Goal: Transaction & Acquisition: Purchase product/service

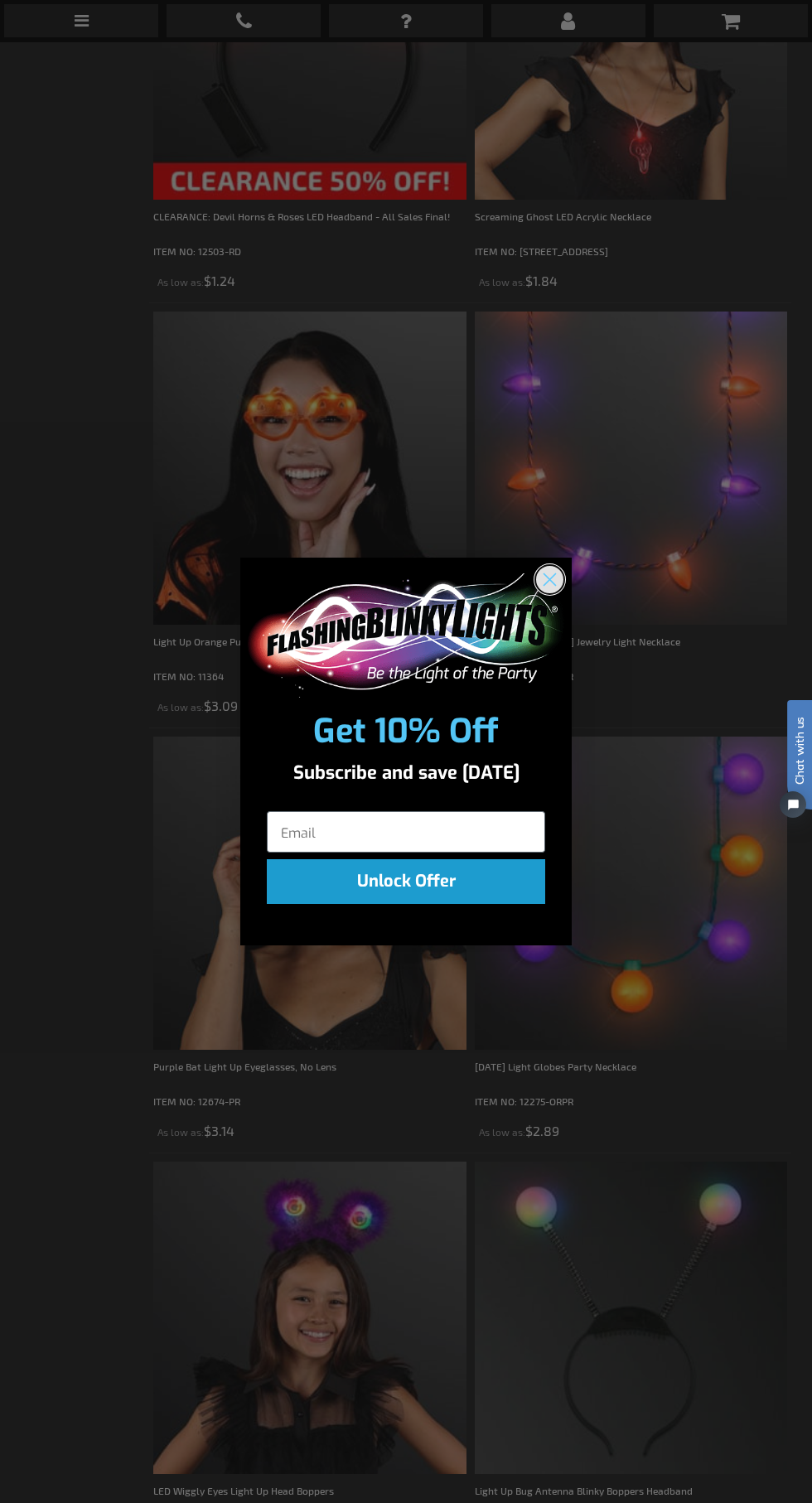
click at [550, 579] on icon "Close dialog" at bounding box center [550, 579] width 12 height 12
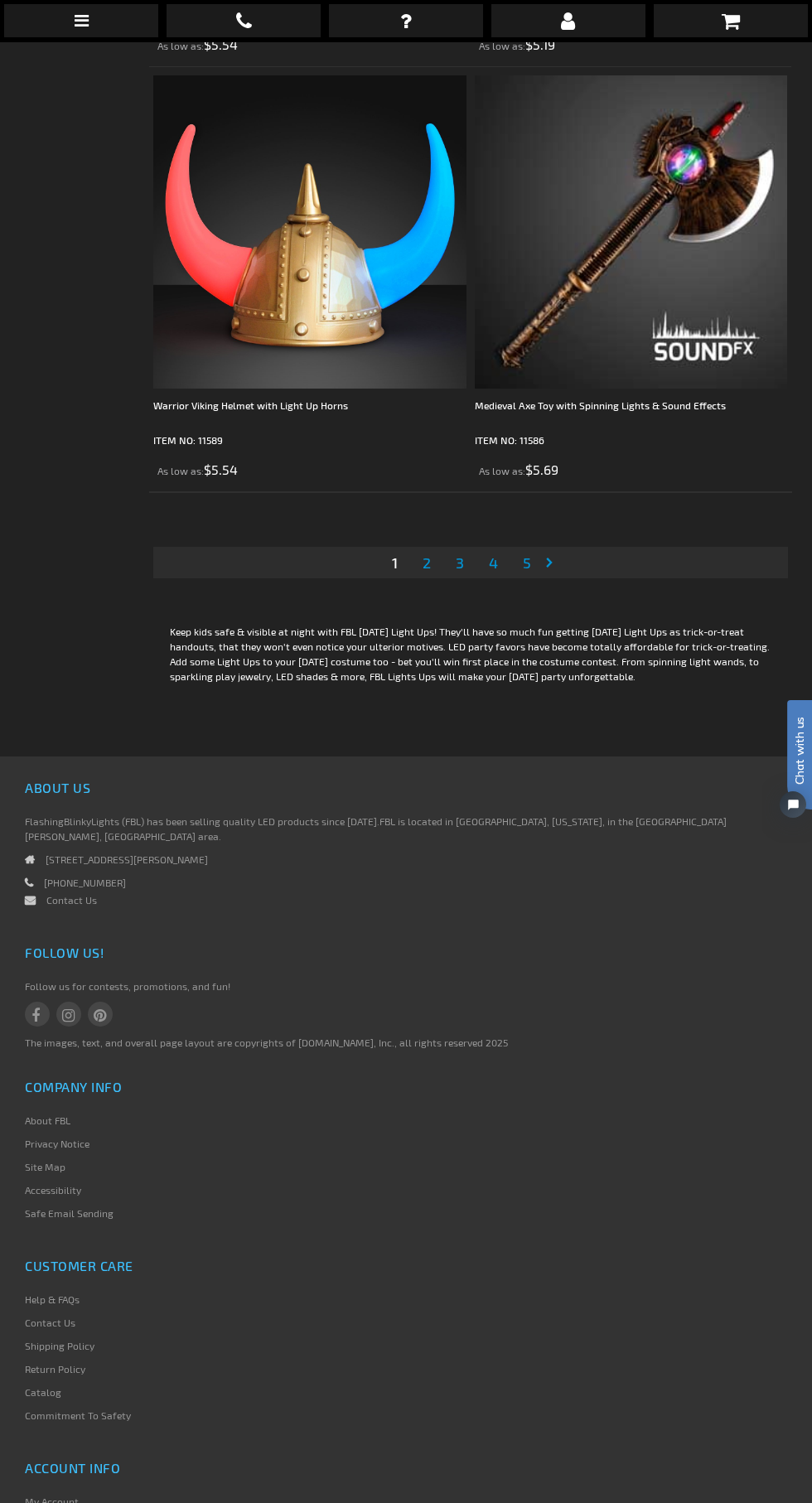
scroll to position [12801, 0]
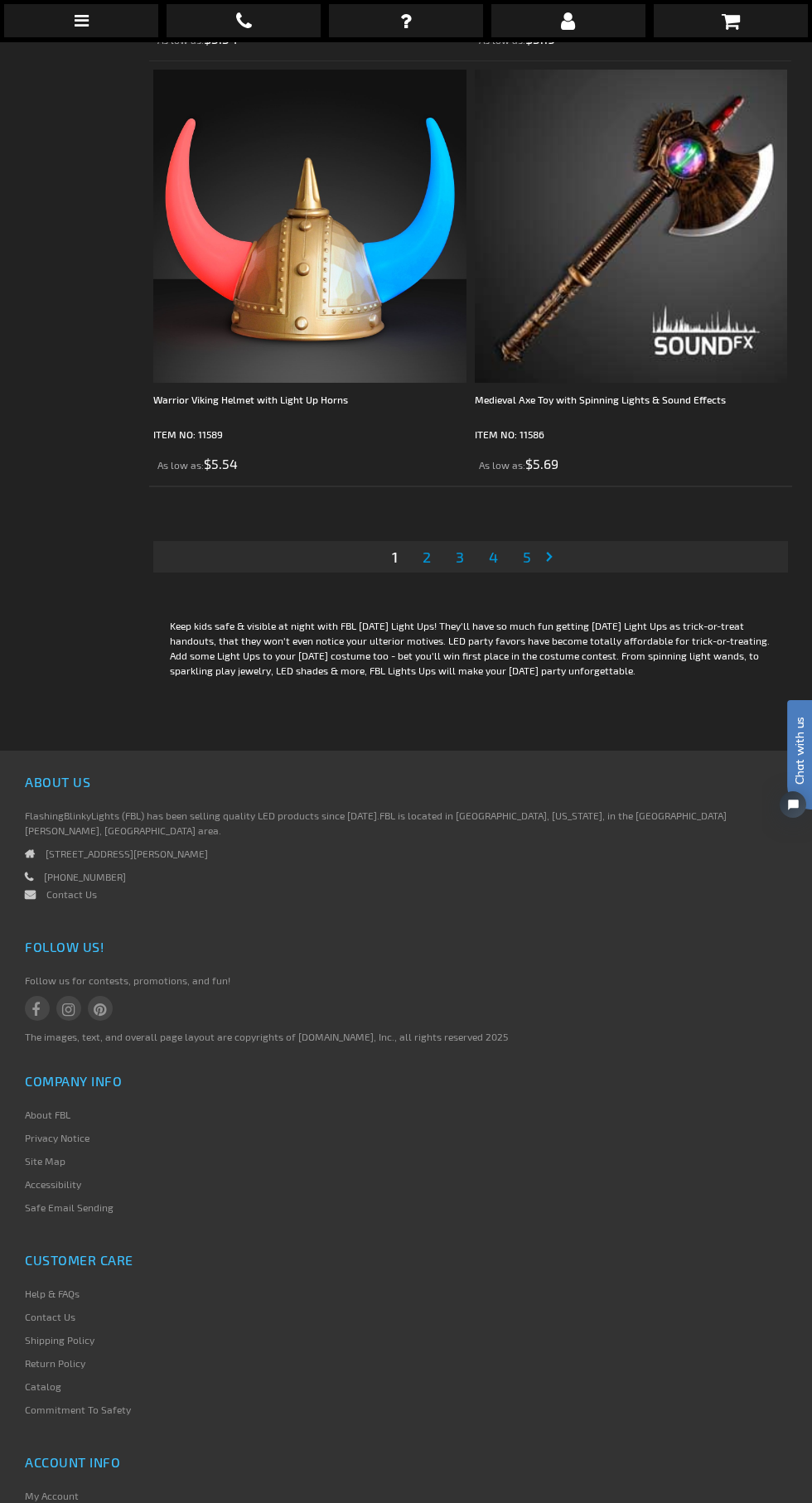
click at [426, 548] on span "2" at bounding box center [426, 557] width 8 height 18
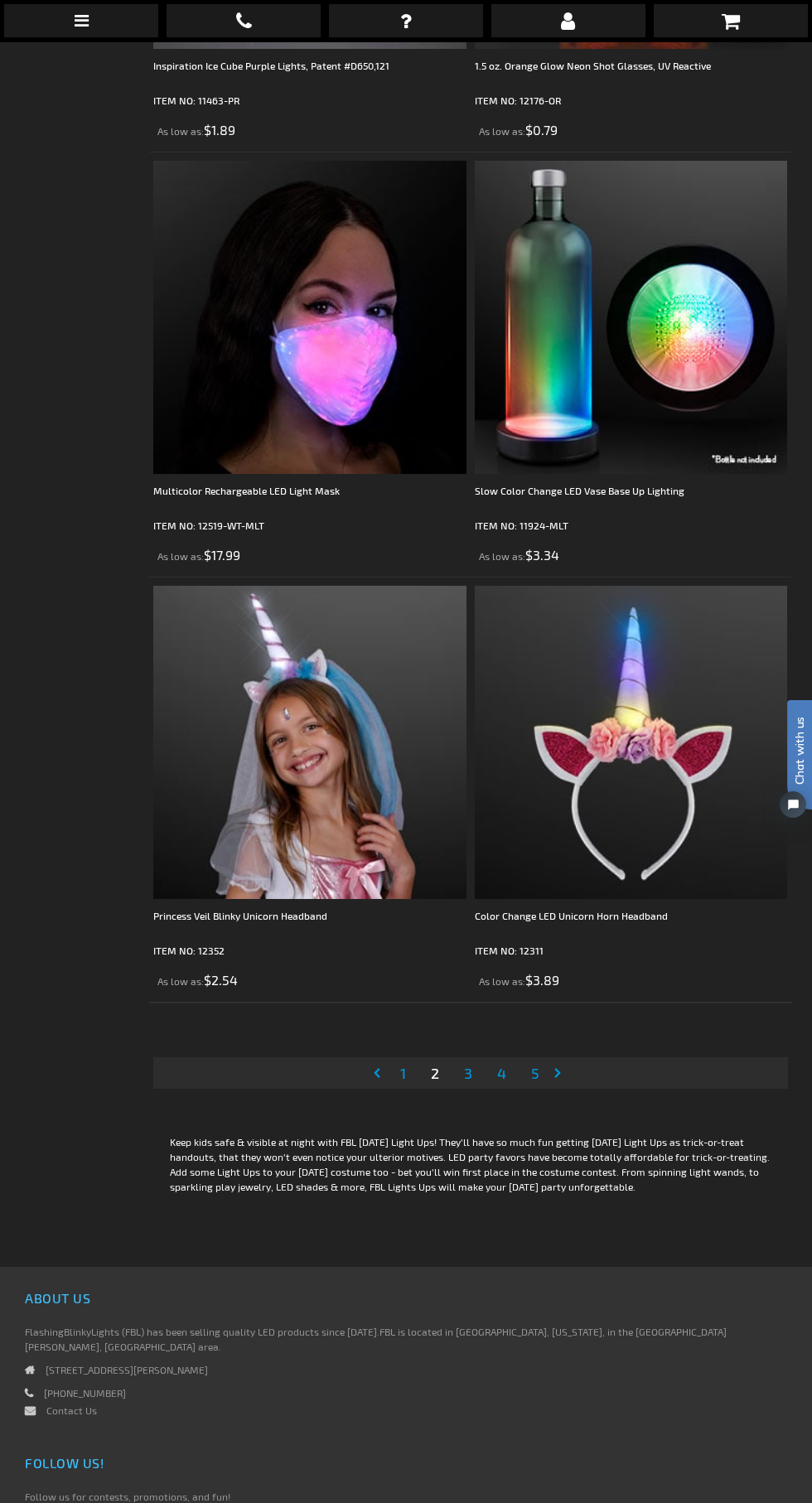
scroll to position [12288, 0]
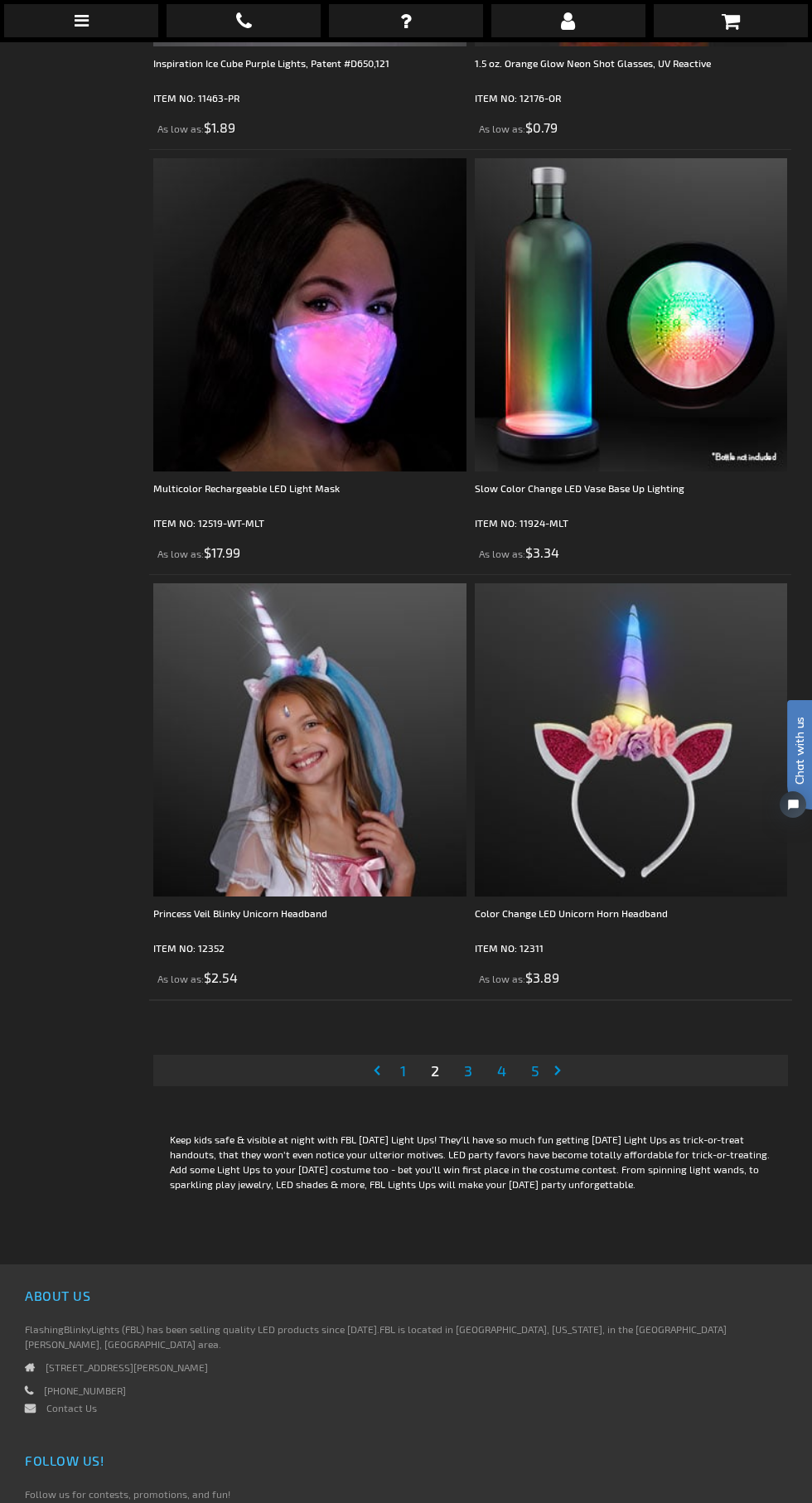
click at [466, 1062] on span "3" at bounding box center [468, 1071] width 8 height 18
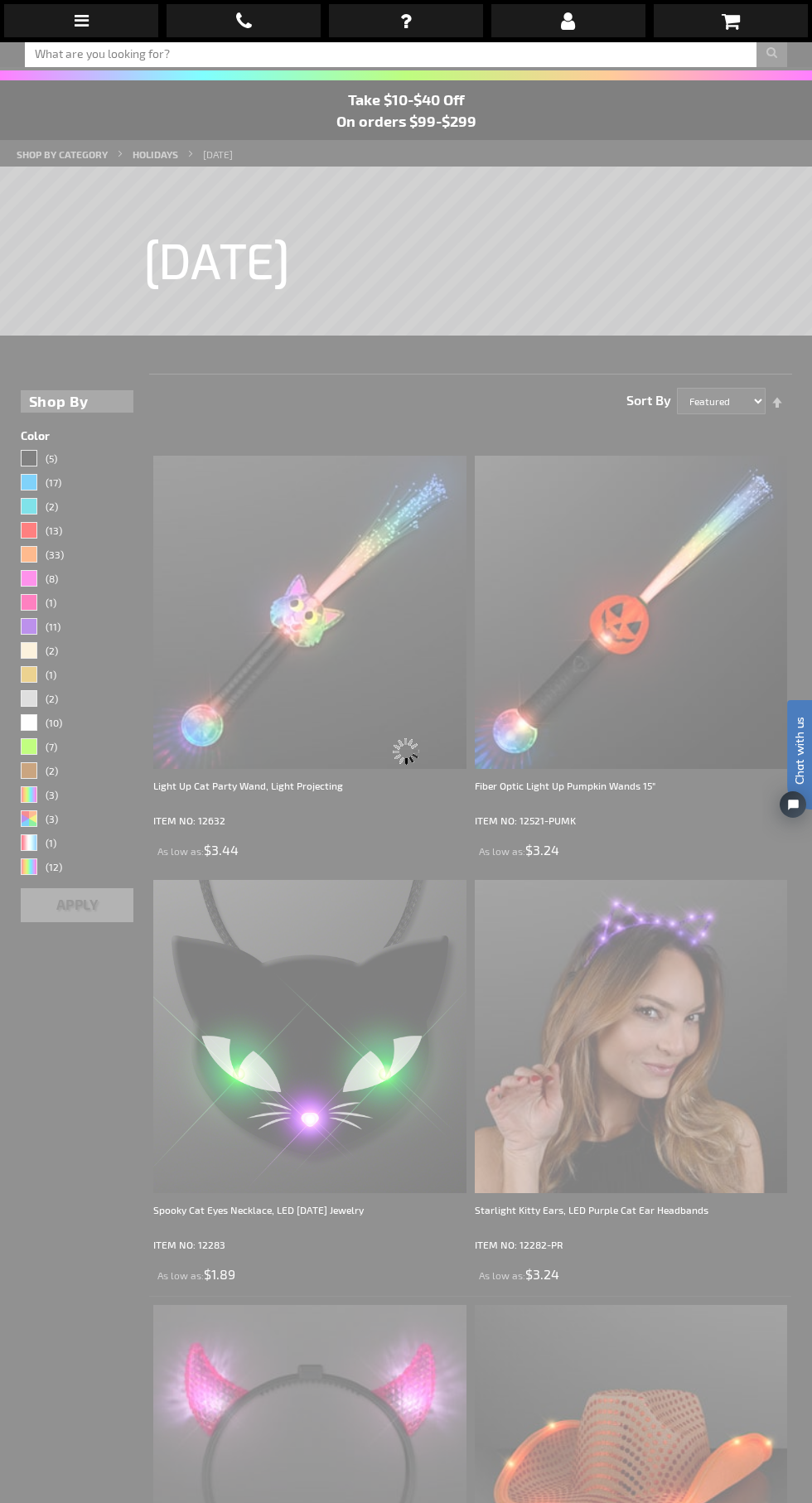
scroll to position [42, 0]
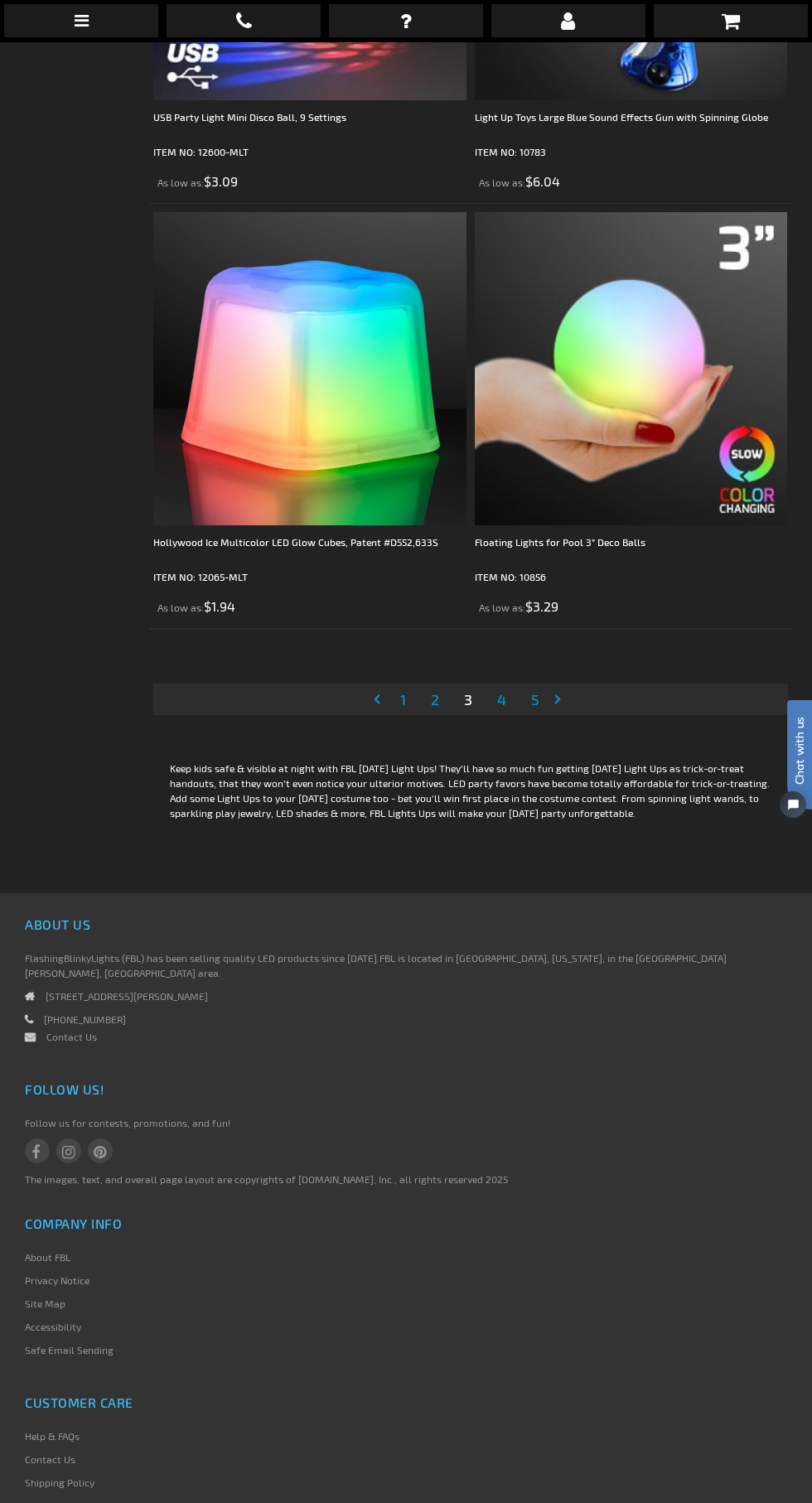
scroll to position [12660, 0]
click at [496, 686] on link "Page 4" at bounding box center [502, 698] width 16 height 25
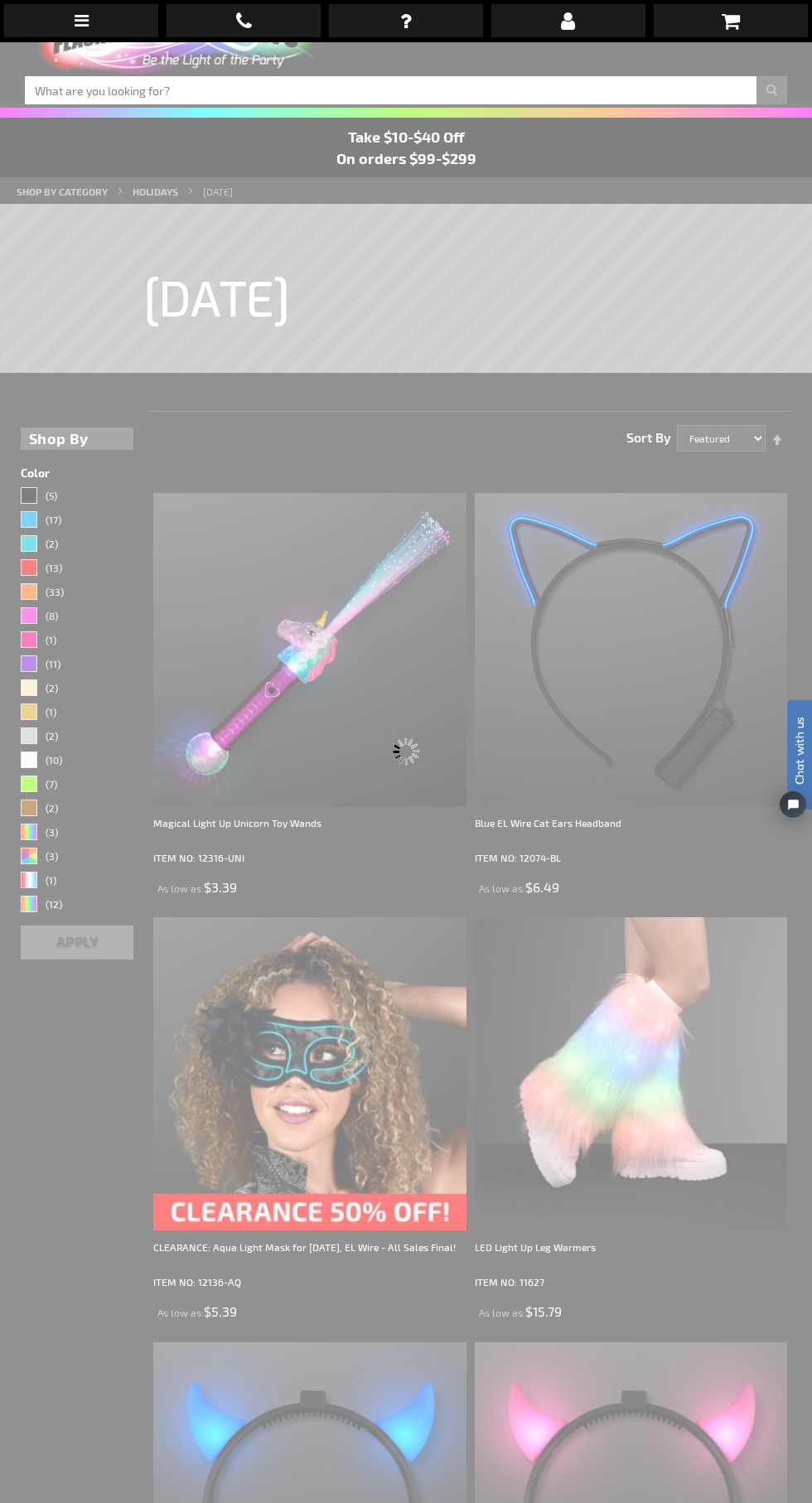
scroll to position [42, 0]
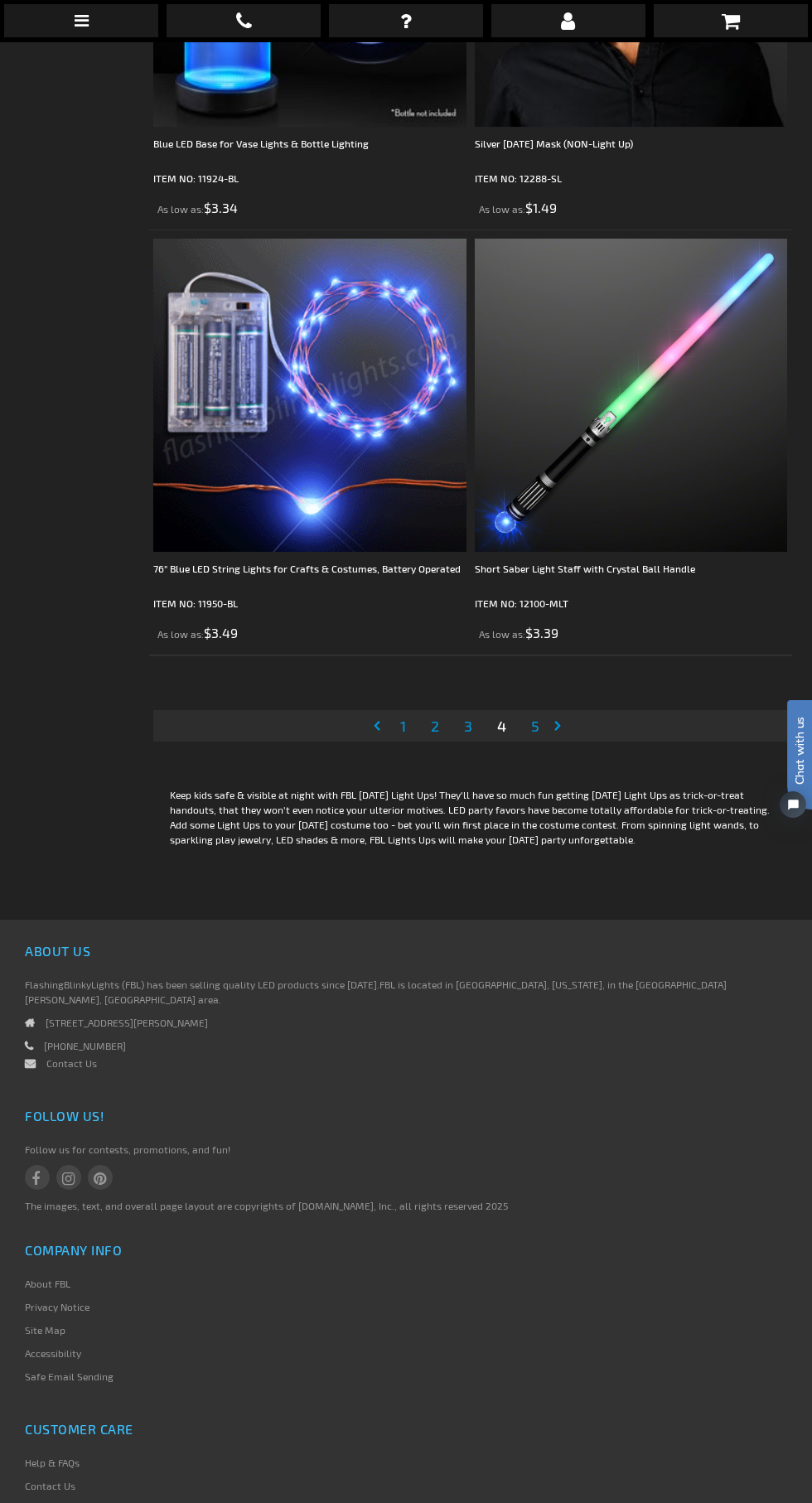
scroll to position [12630, 0]
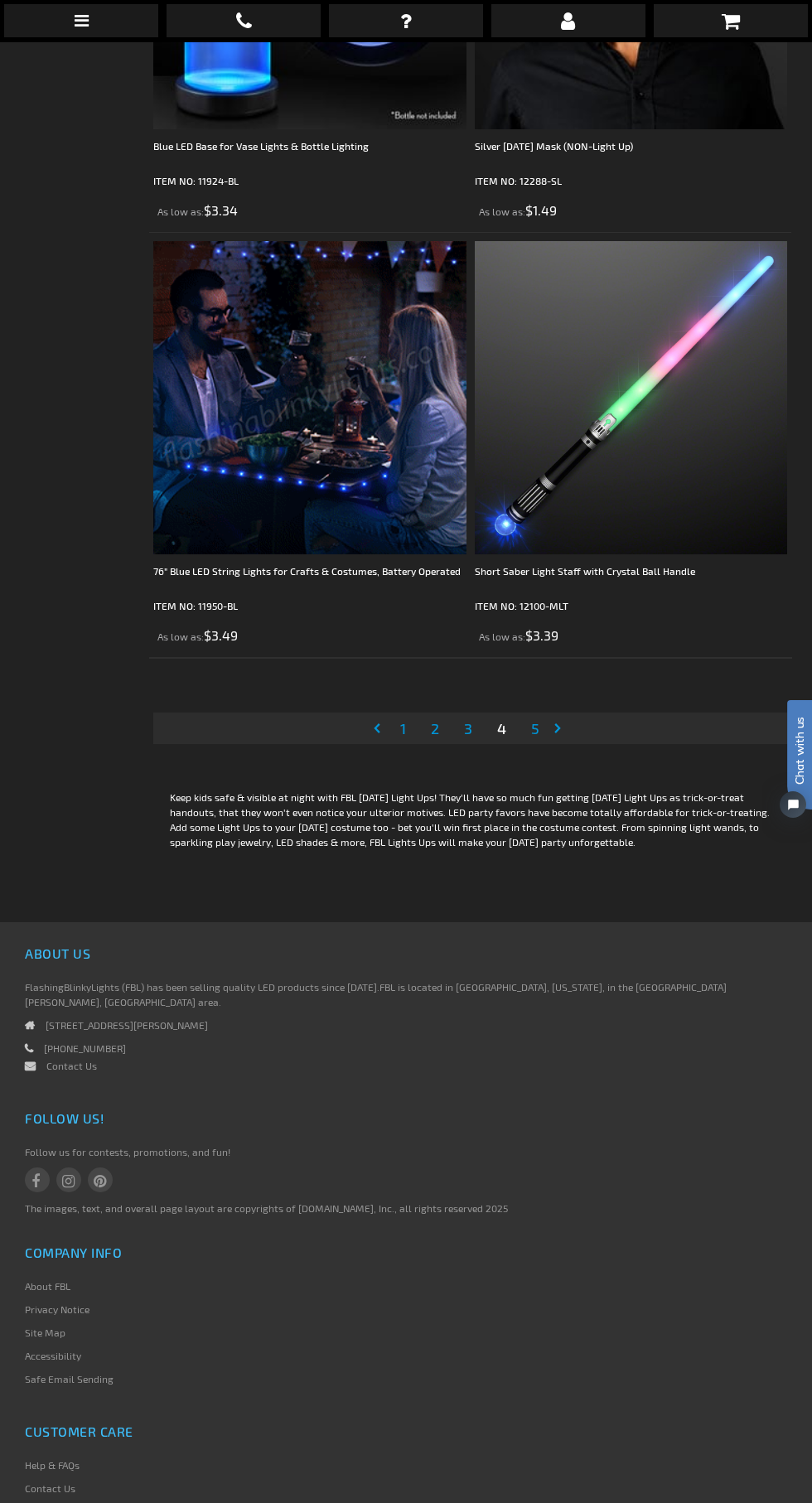
click at [535, 720] on span "5" at bounding box center [535, 729] width 8 height 18
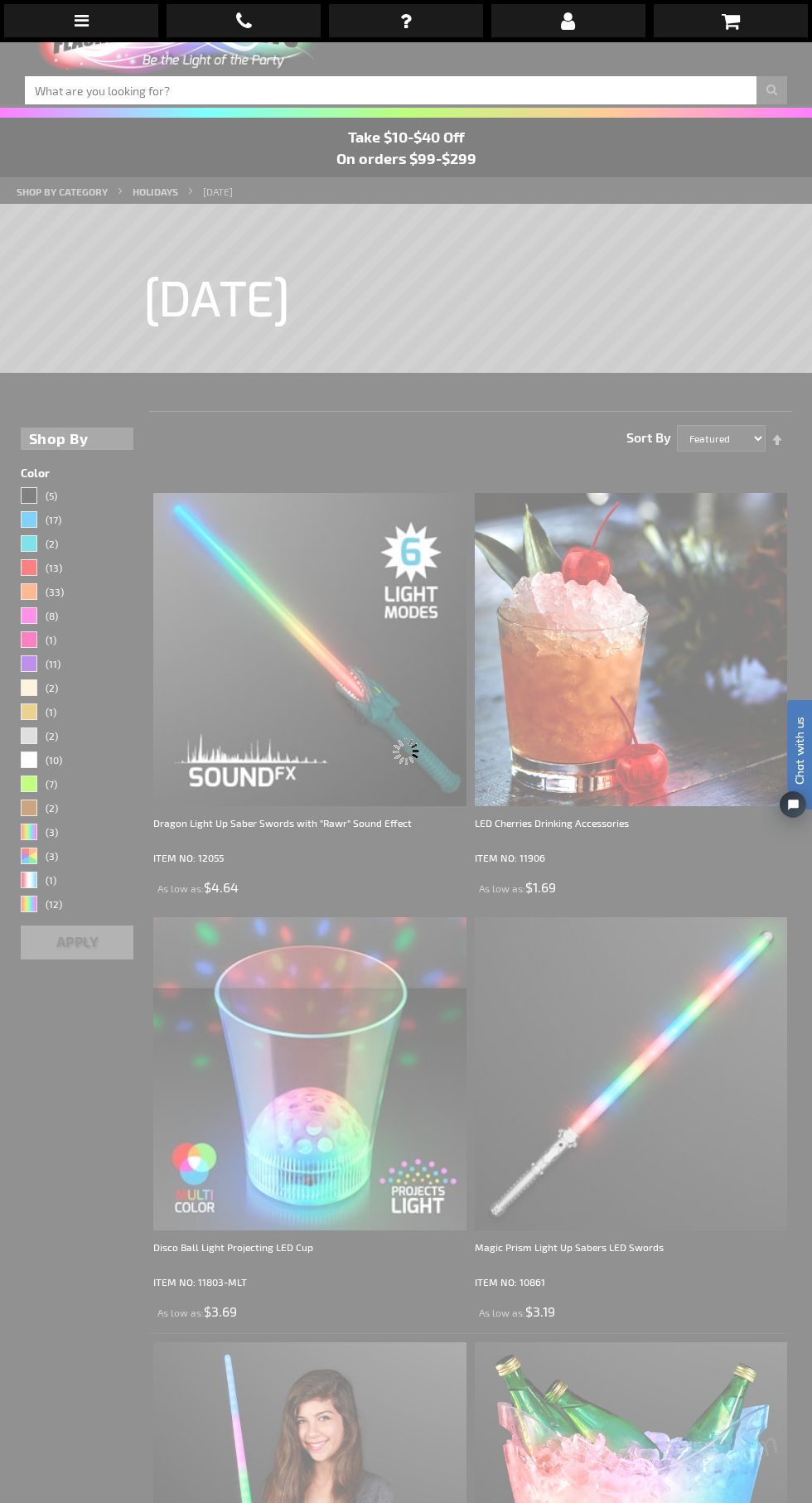
scroll to position [42, 0]
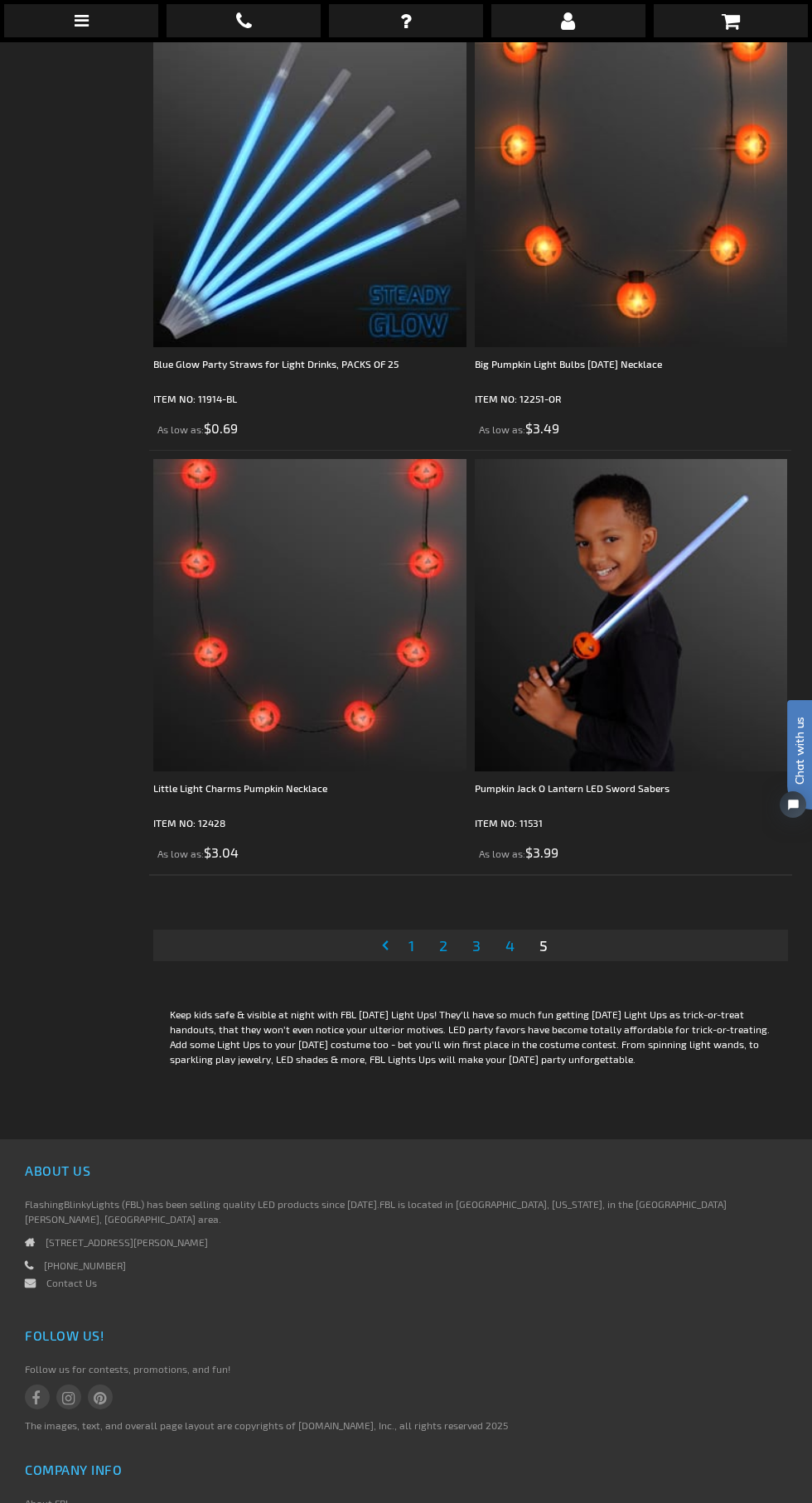
scroll to position [6888, 0]
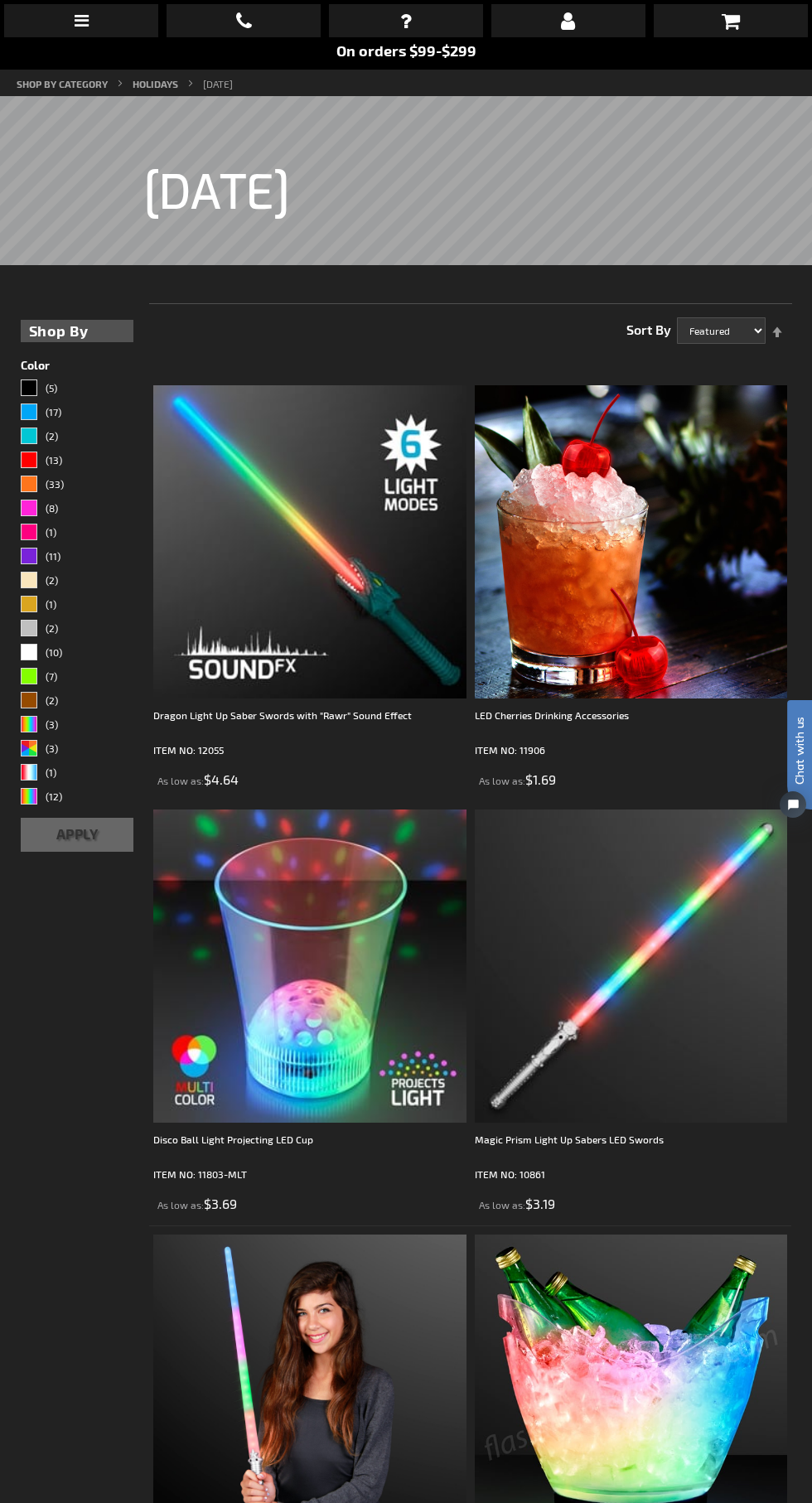
scroll to position [42, 0]
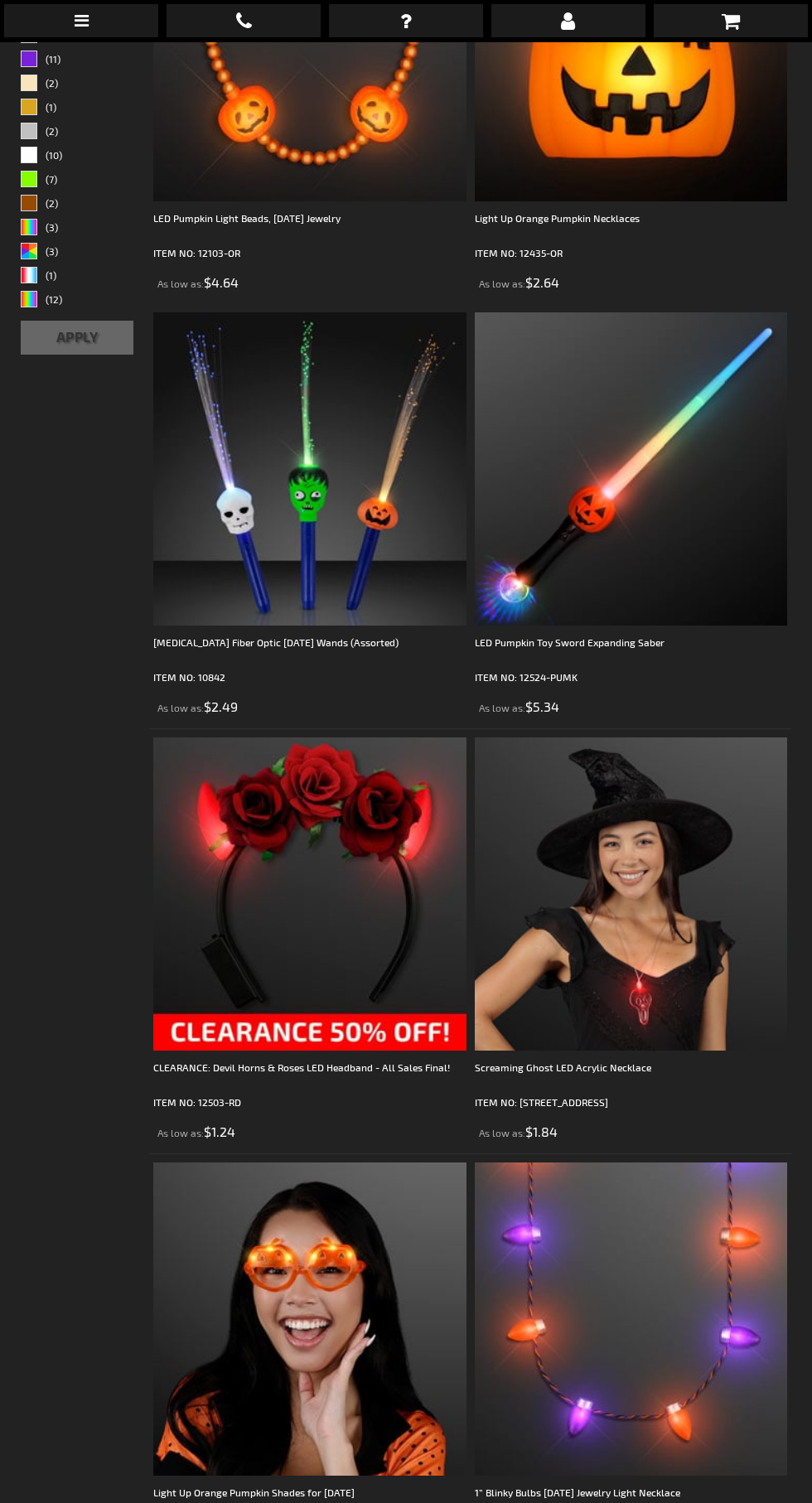
scroll to position [674, 0]
